Goal: Check status: Check status

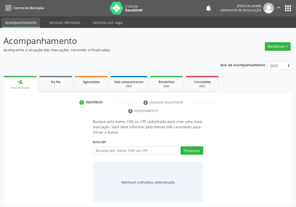
click at [97, 146] on input "text" at bounding box center [136, 150] width 86 height 9
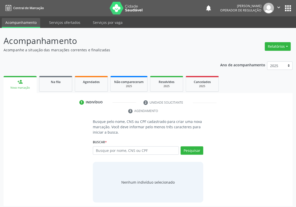
click at [97, 146] on input "text" at bounding box center [136, 150] width 86 height 9
click at [102, 146] on input "text" at bounding box center [136, 150] width 86 height 9
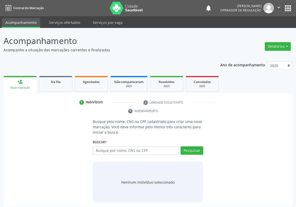
click at [99, 146] on input "text" at bounding box center [136, 150] width 86 height 9
click at [98, 146] on input "text" at bounding box center [136, 150] width 86 height 9
click at [99, 146] on input "text" at bounding box center [136, 150] width 86 height 9
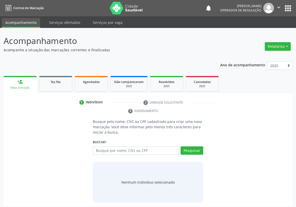
click at [102, 146] on input "text" at bounding box center [136, 150] width 86 height 9
click at [101, 146] on input "text" at bounding box center [136, 150] width 86 height 9
